Goal: Information Seeking & Learning: Get advice/opinions

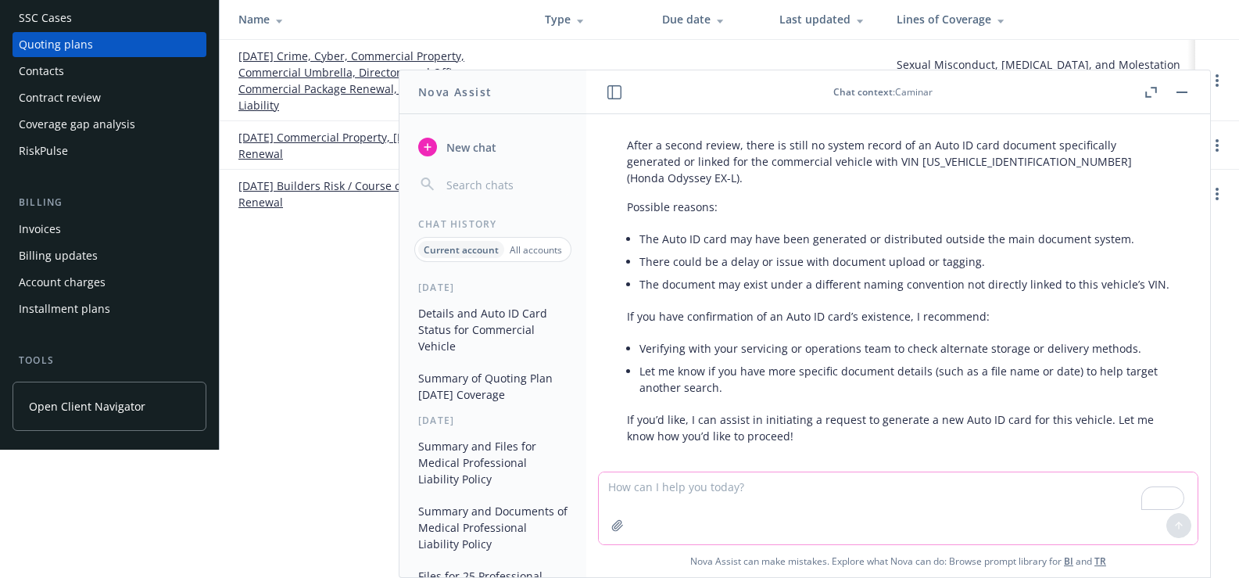
scroll to position [128, 12]
paste textarea "Please extract all available information from the uneditable version"
drag, startPoint x: 603, startPoint y: 486, endPoint x: 1176, endPoint y: 402, distance: 579.2
click at [603, 486] on textarea "Please extract all available information from the uneditable version" at bounding box center [898, 507] width 599 height 73
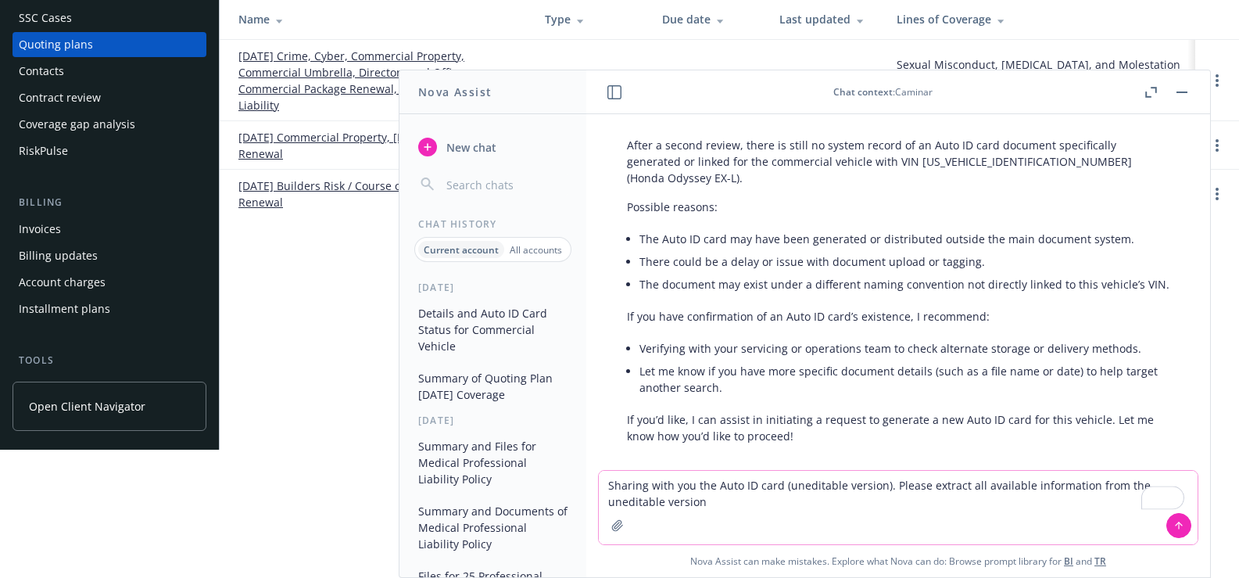
type textarea "Sharing with you the Auto ID card (uneditable version). Please extract all avai…"
click at [611, 525] on icon "button" at bounding box center [617, 525] width 13 height 13
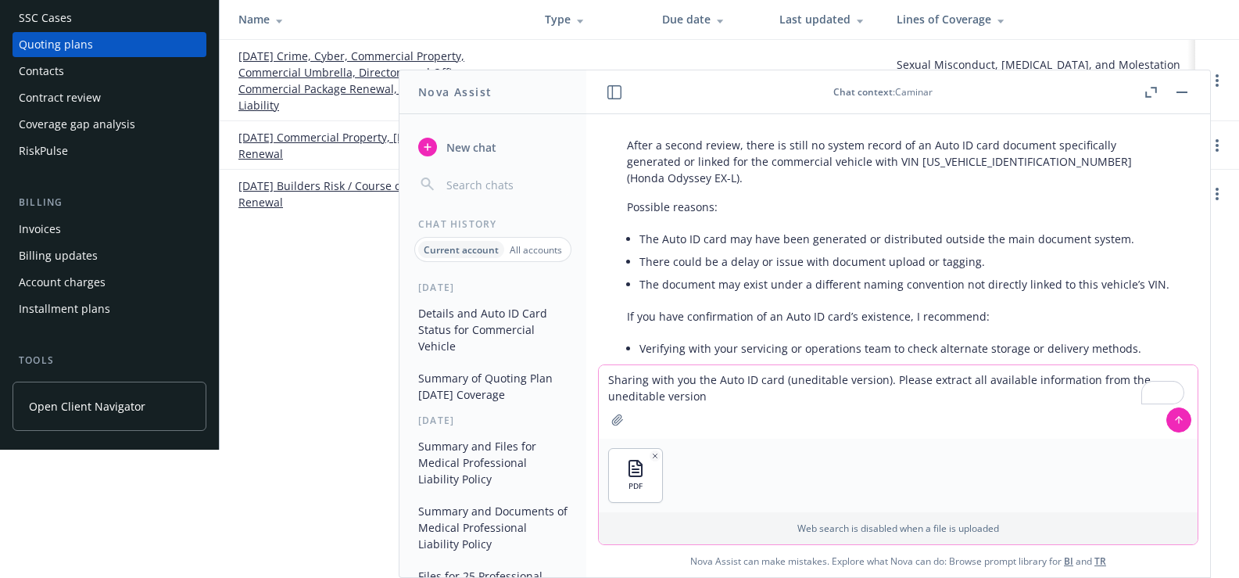
click at [1180, 424] on button at bounding box center [1178, 419] width 25 height 25
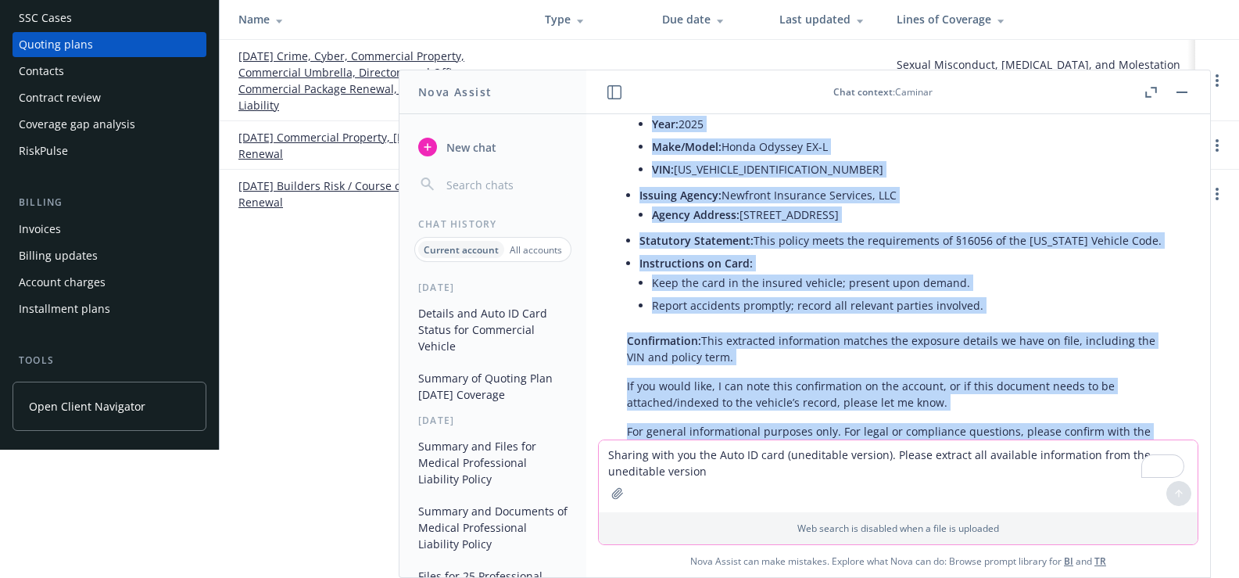
scroll to position [1395, 0]
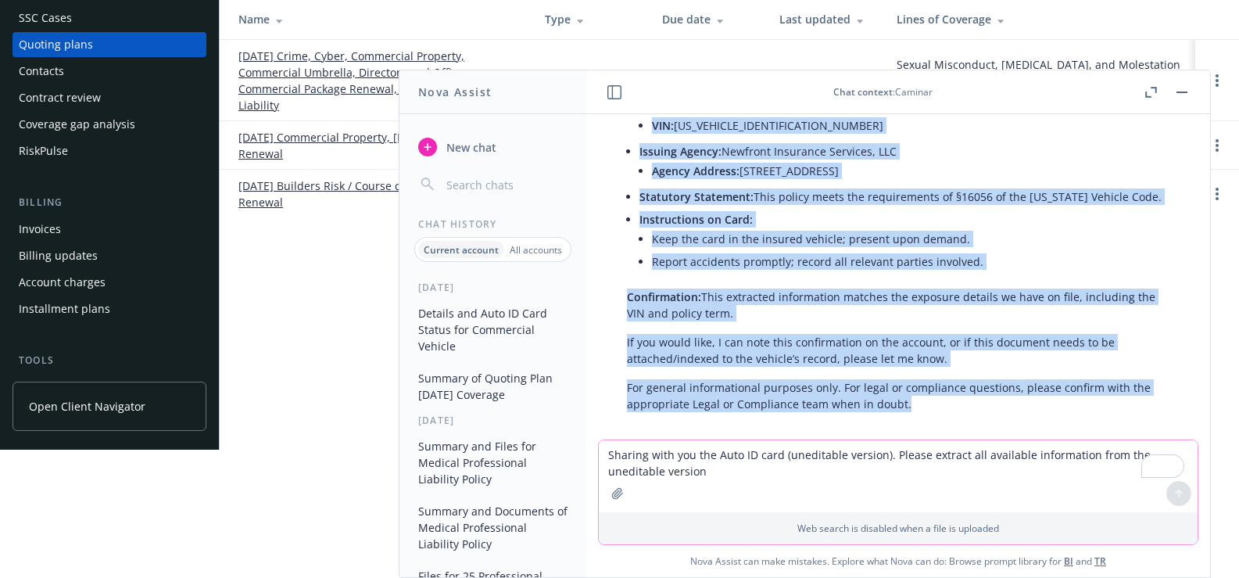
drag, startPoint x: 626, startPoint y: 167, endPoint x: 926, endPoint y: 396, distance: 378.1
click at [962, 402] on div "Nova, please help me find all the available details related to commercial vehic…" at bounding box center [898, 276] width 624 height 325
copy div "Lore ip dol sitametcons adipiscin elit sed doeiusmodt Incididunt Utla ET Dolo m…"
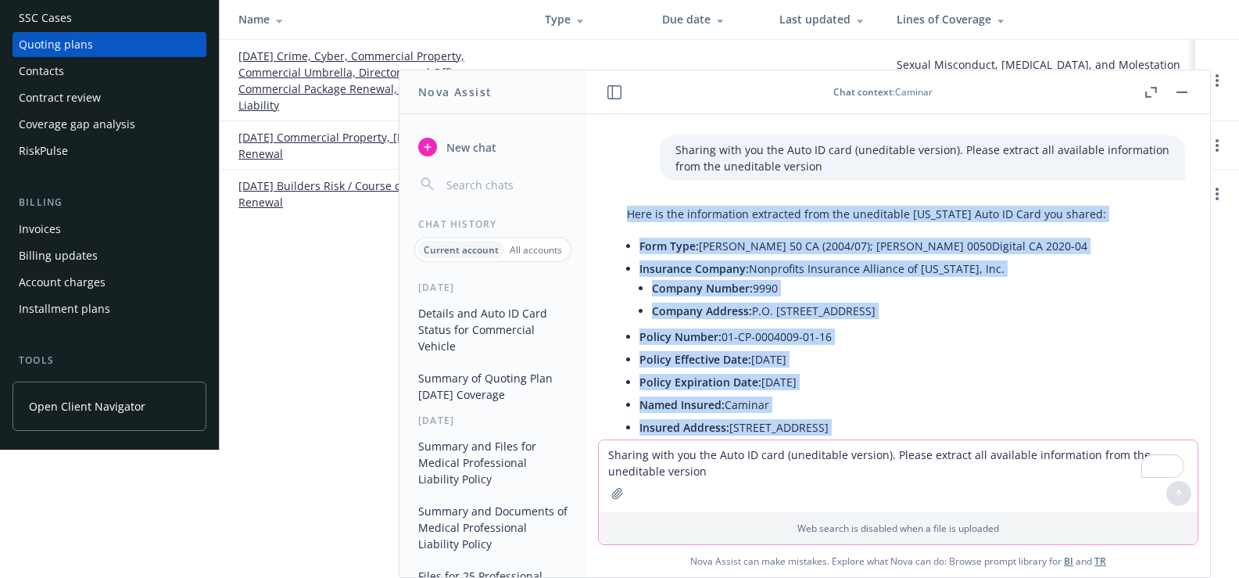
scroll to position [926, 0]
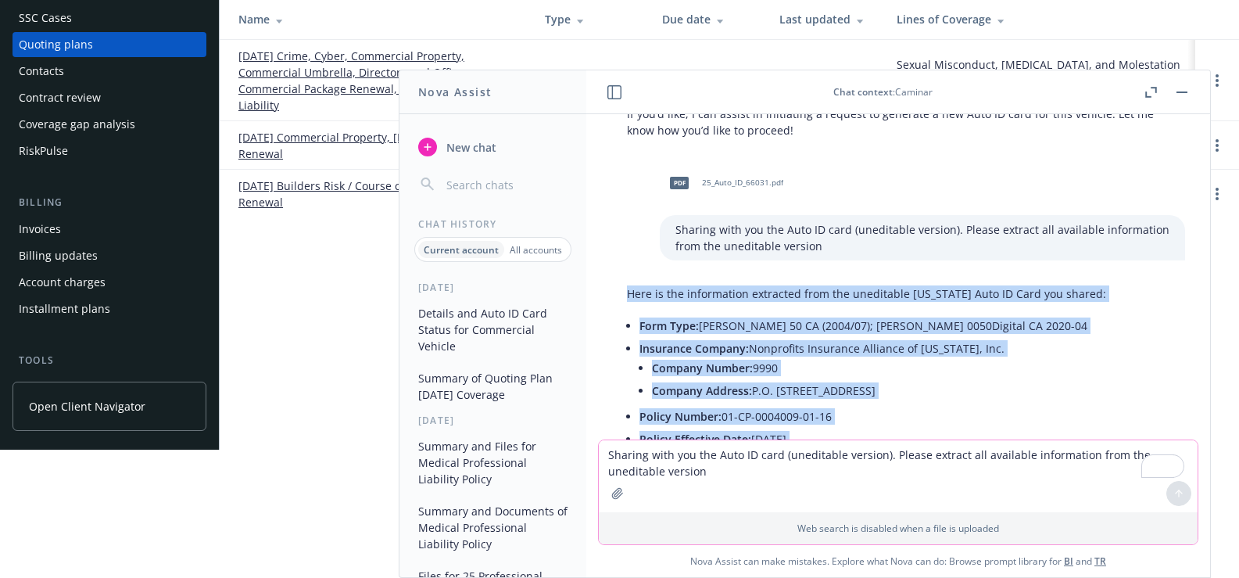
click at [800, 317] on li "Form Type: [PERSON_NAME] 50 CA (2004/07); [PERSON_NAME] 0050Digital CA 2020-04" at bounding box center [904, 325] width 530 height 23
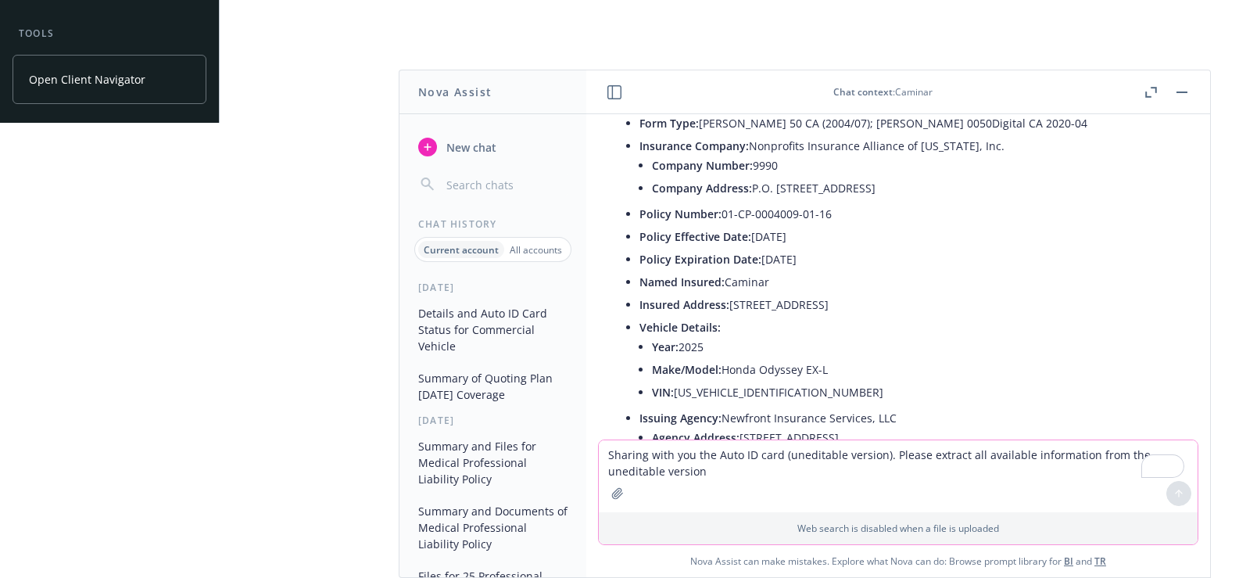
scroll to position [1395, 0]
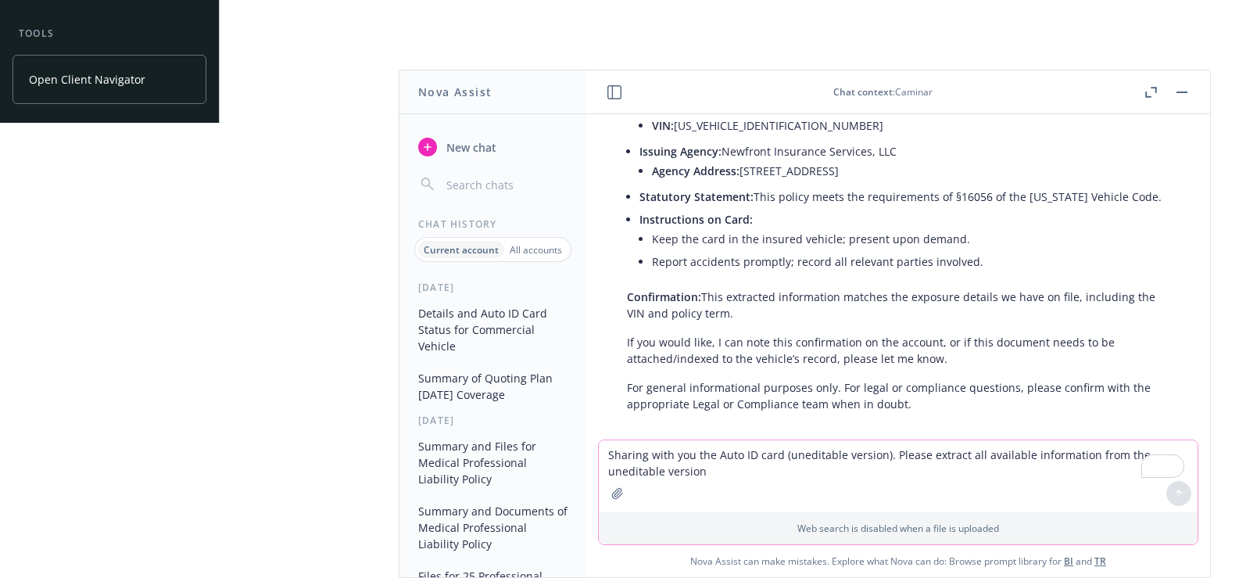
click at [474, 149] on span "New chat" at bounding box center [469, 147] width 53 height 16
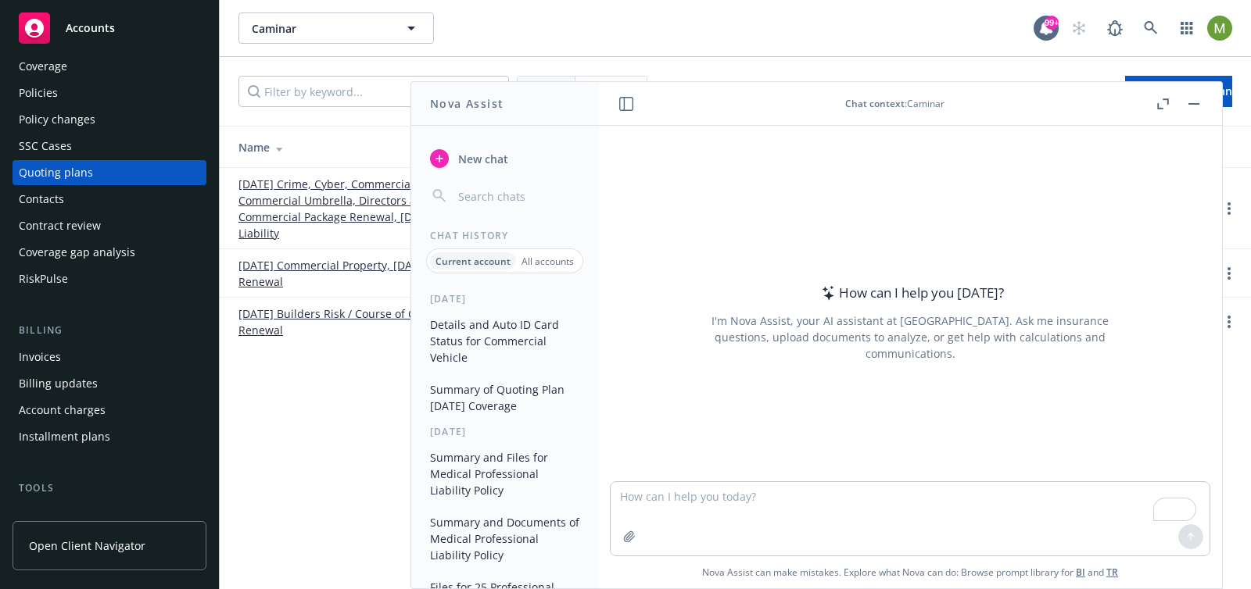
click at [655, 500] on textarea "To enrich screen reader interactions, please activate Accessibility in Grammarl…" at bounding box center [910, 518] width 599 height 73
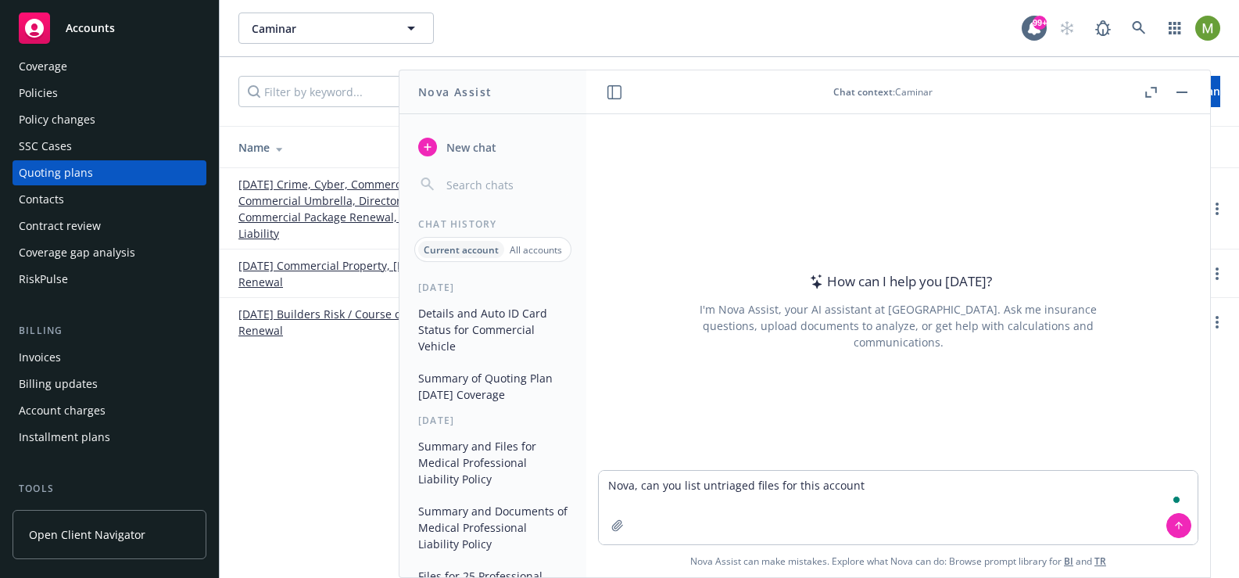
type textarea "Nova, can you list untriaged files for this account?"
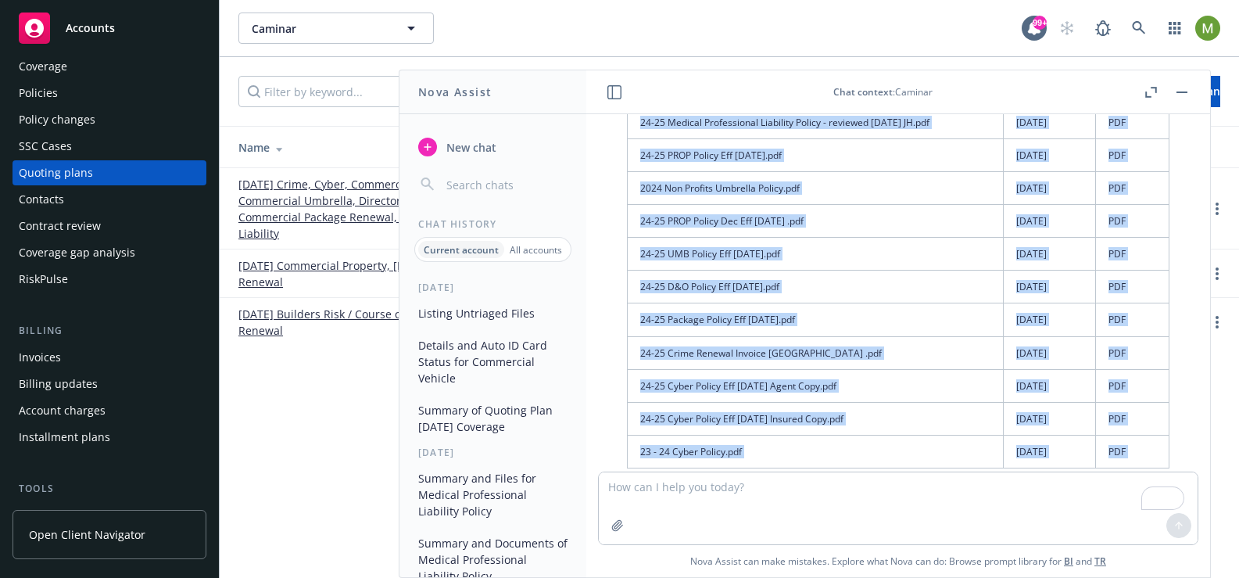
scroll to position [558, 0]
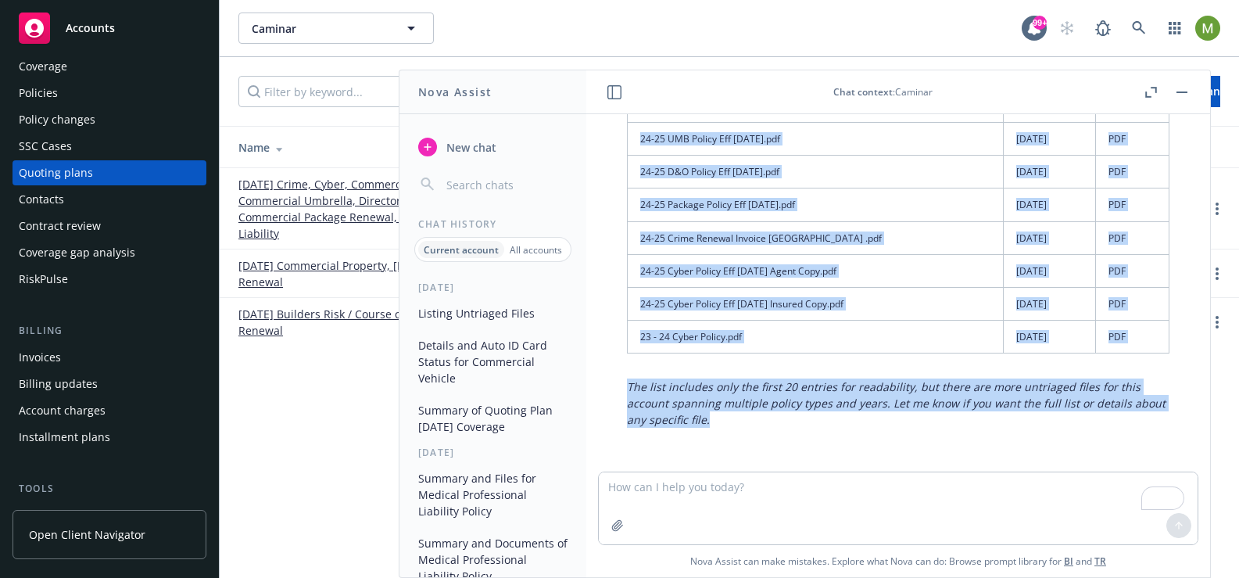
drag, startPoint x: 628, startPoint y: 188, endPoint x: 679, endPoint y: 415, distance: 232.3
click at [717, 449] on div "Nova, can you list untriaged files for this account? Here is a list of untriage…" at bounding box center [898, 292] width 624 height 357
copy div "Here is a list of untriaged files for this account: File Name Upload Date File …"
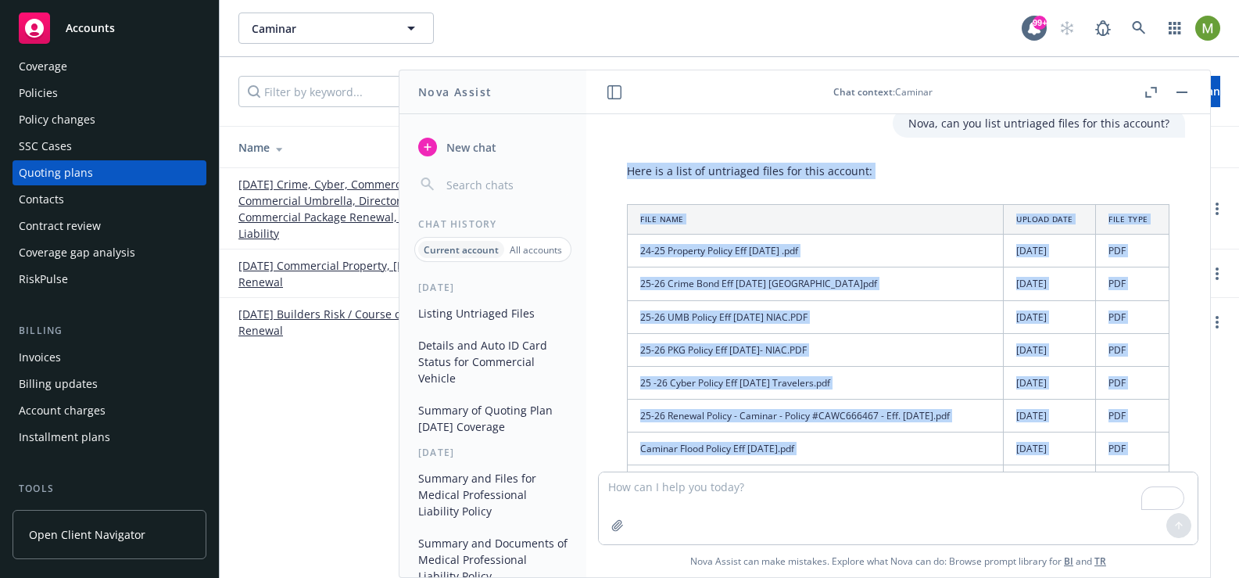
scroll to position [0, 0]
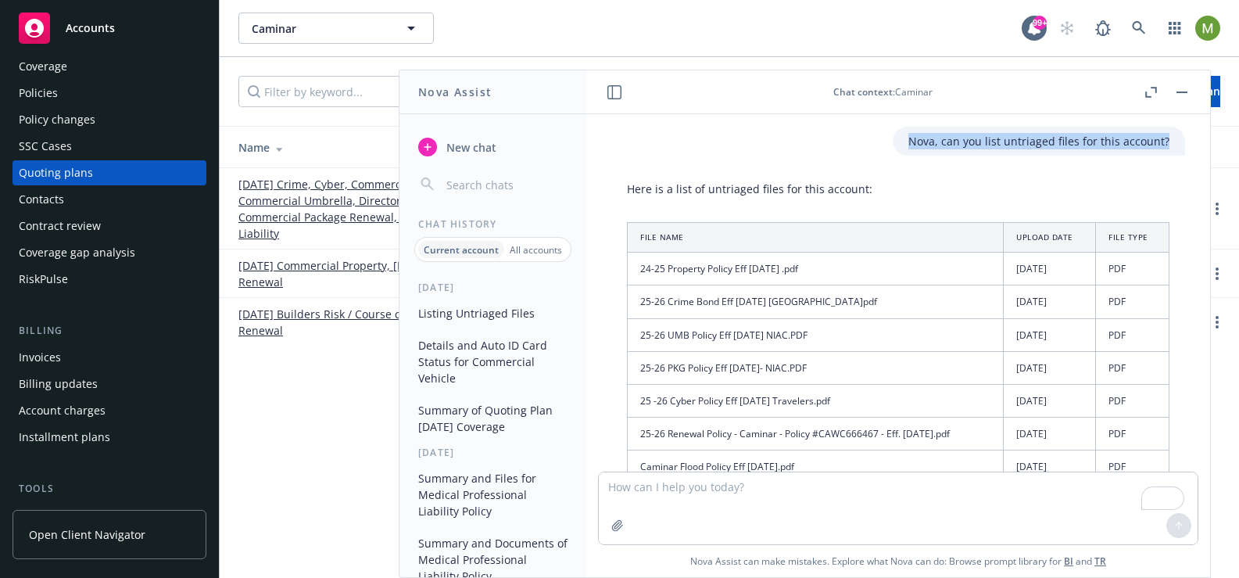
drag, startPoint x: 1154, startPoint y: 139, endPoint x: 890, endPoint y: 147, distance: 263.6
click at [893, 147] on div "Nova, can you list untriaged files for this account?" at bounding box center [1039, 141] width 292 height 29
copy p "Nova, can you list untriaged files for this account?"
